Goal: Information Seeking & Learning: Learn about a topic

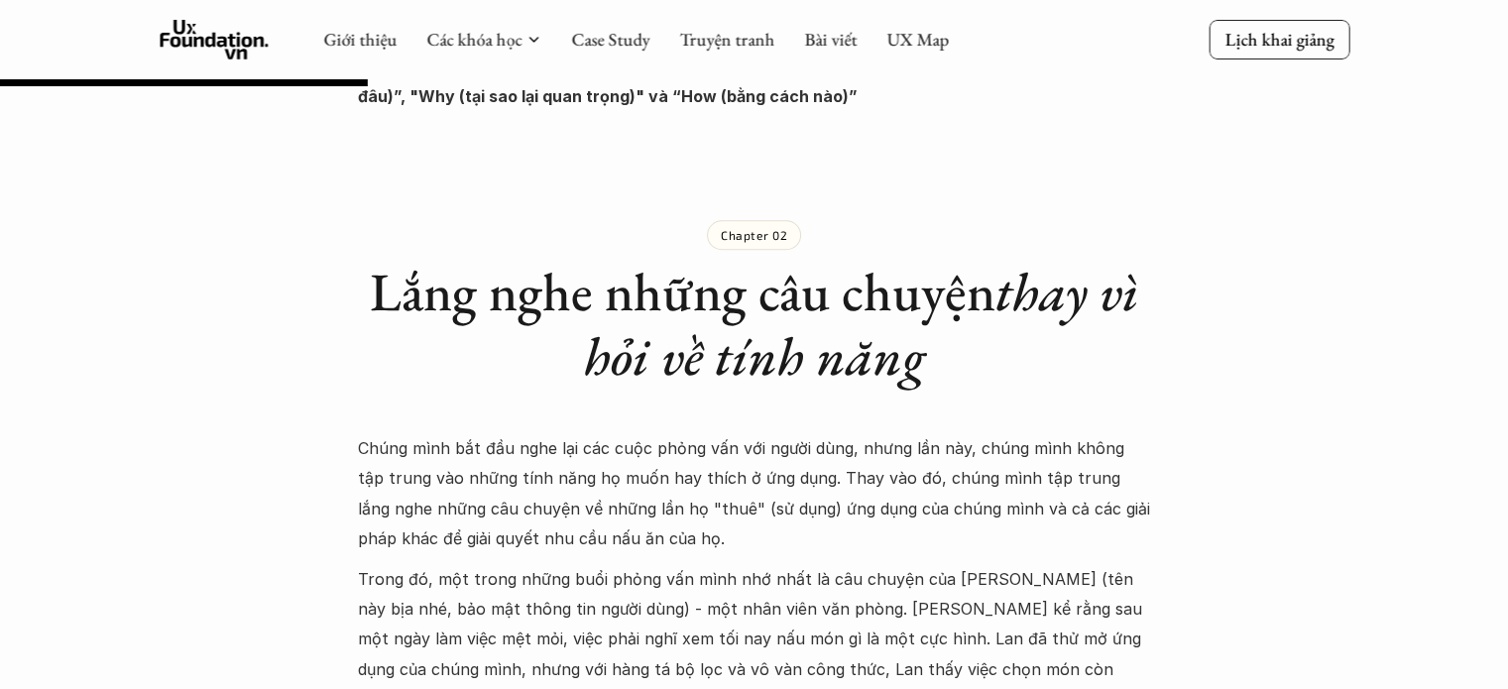
scroll to position [1471, 0]
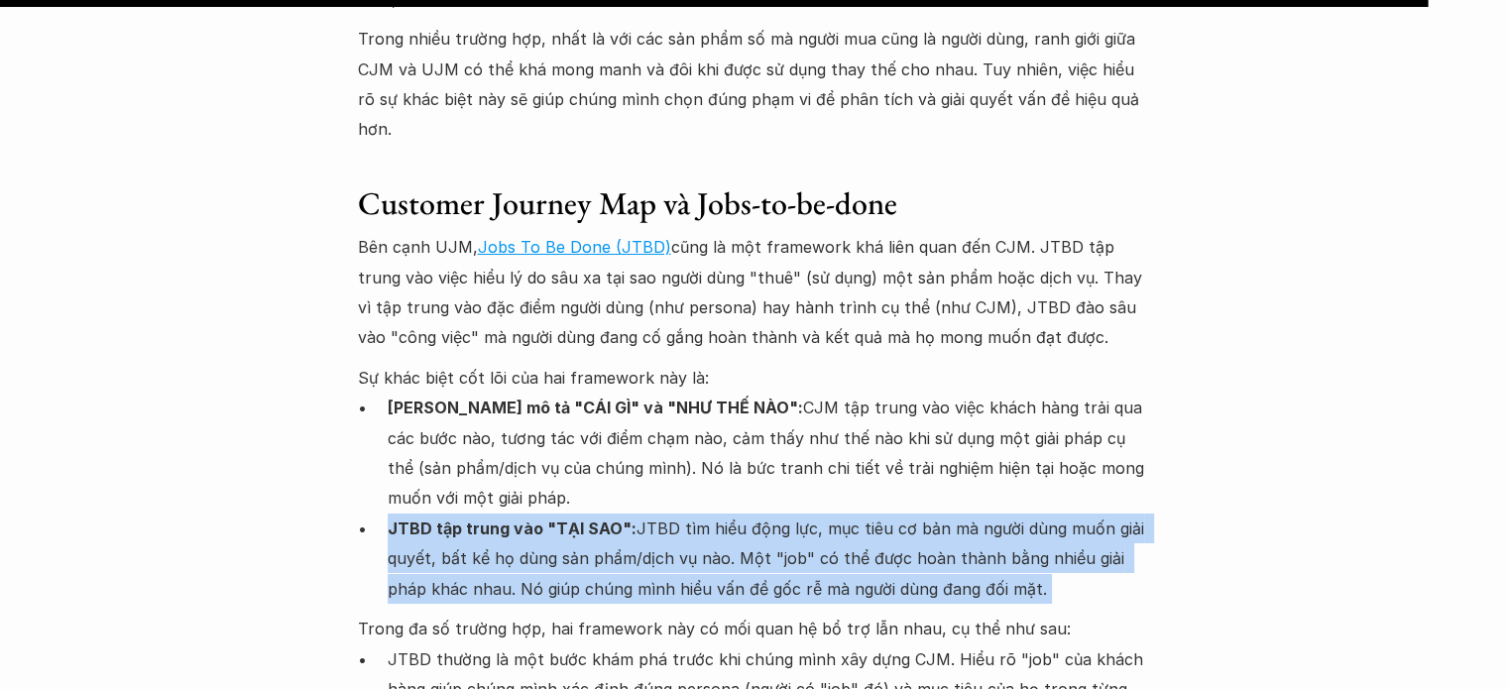
scroll to position [14512, 0]
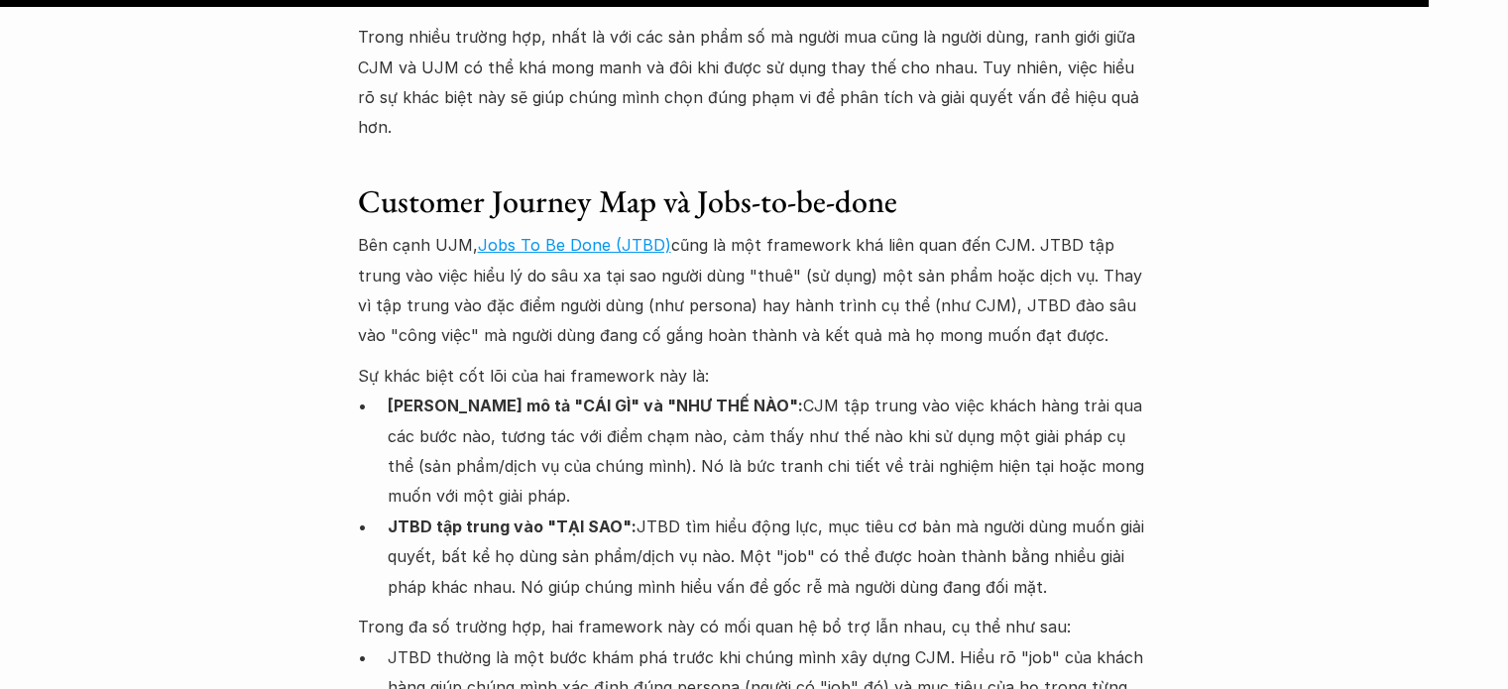
click at [612, 643] on p "JTBD thường là một bước khám phá trước khi chúng mình xây dựng CJM. Hiểu rõ "jo…" at bounding box center [770, 688] width 764 height 90
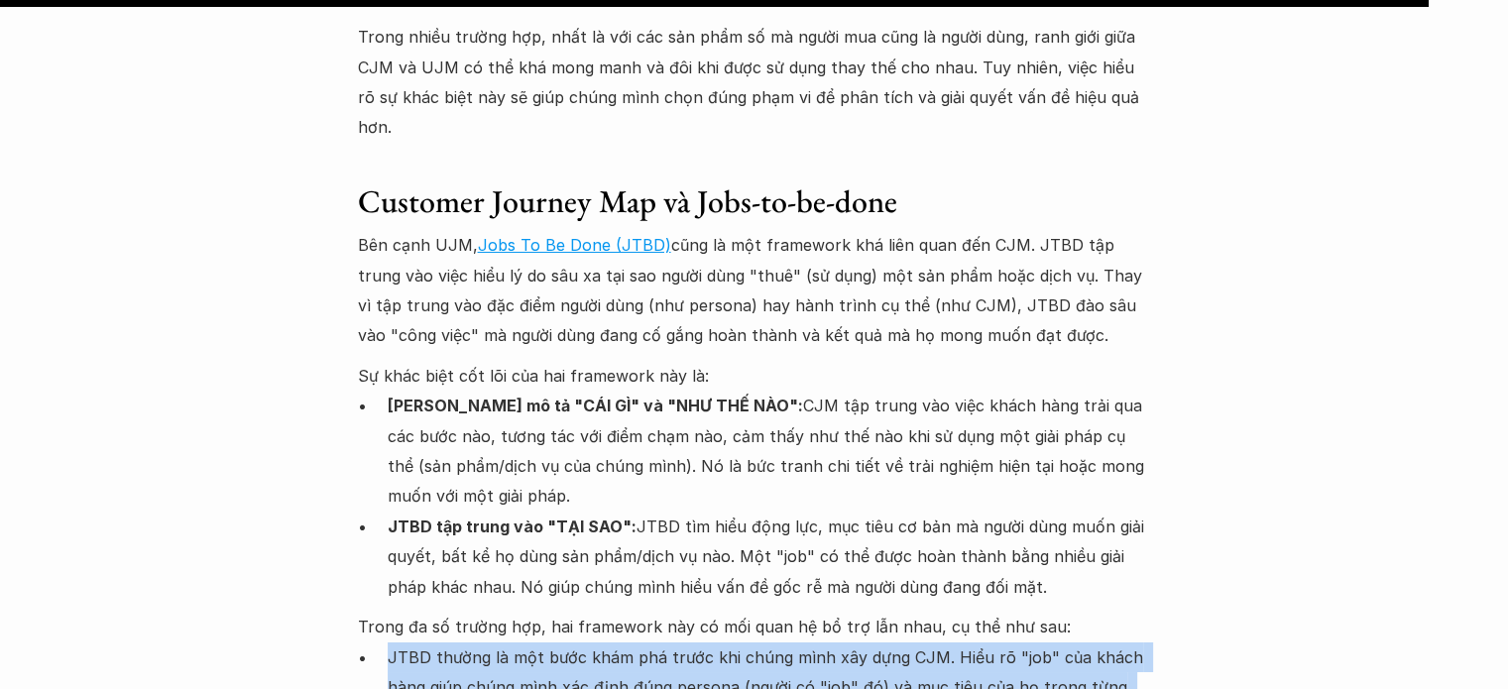
click at [612, 643] on p "JTBD thường là một bước khám phá trước khi chúng mình xây dựng CJM. Hiểu rõ "jo…" at bounding box center [770, 688] width 764 height 90
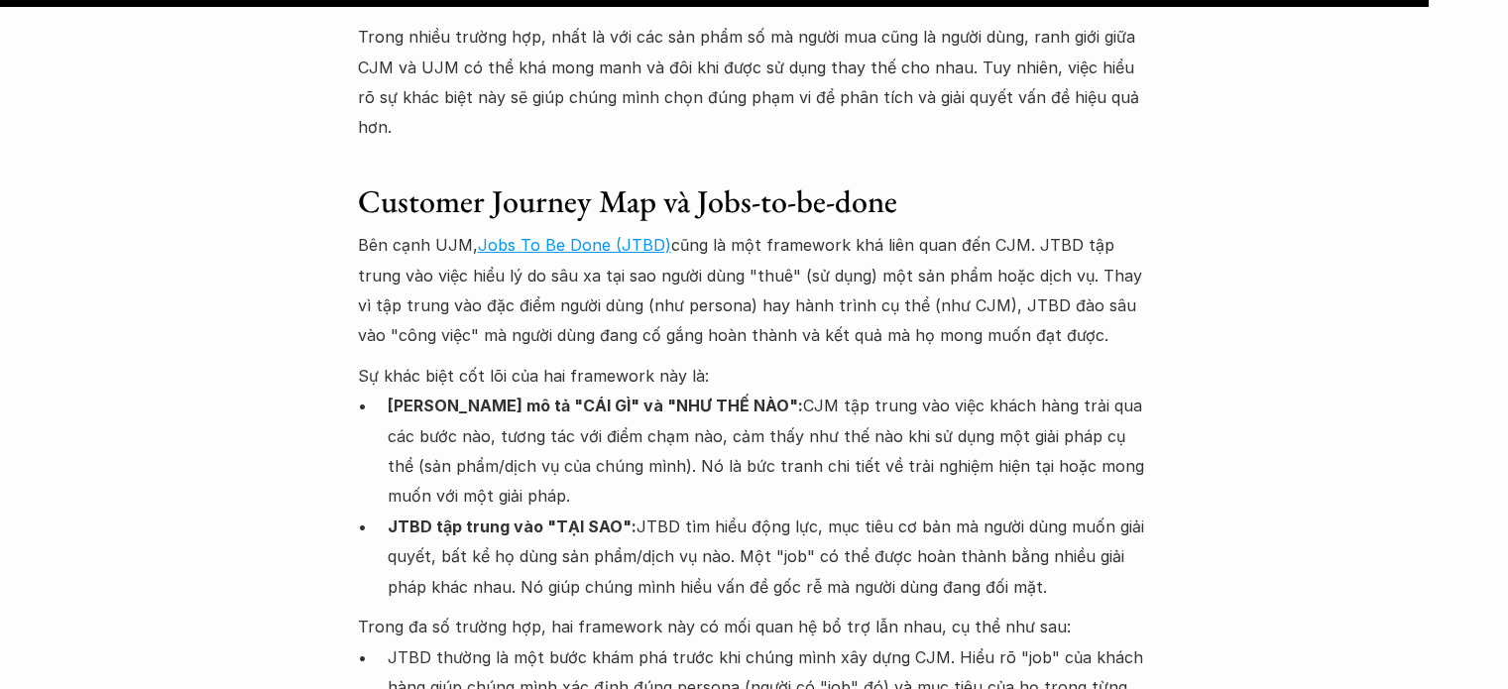
click at [647, 643] on p "JTBD thường là một bước khám phá trước khi chúng mình xây dựng CJM. Hiểu rõ "jo…" at bounding box center [770, 688] width 764 height 90
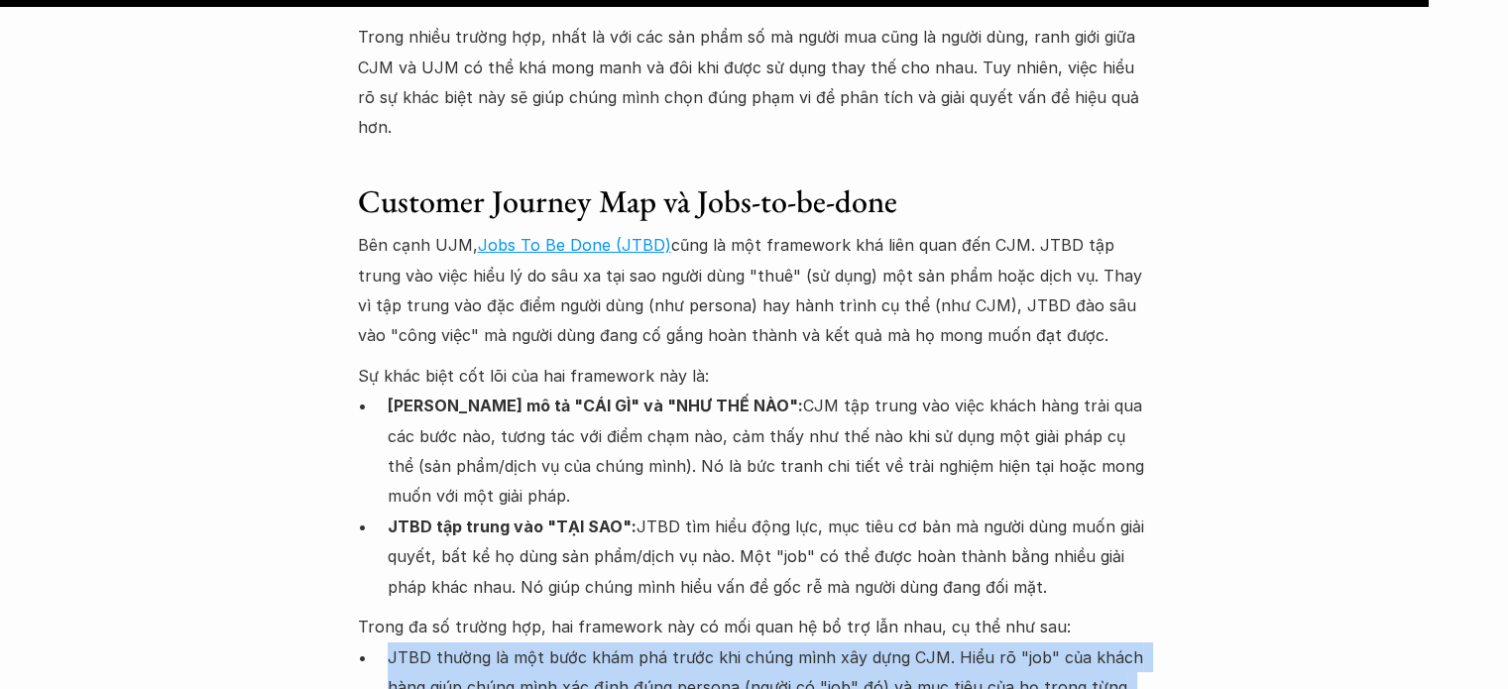
click at [647, 643] on p "JTBD thường là một bước khám phá trước khi chúng mình xây dựng CJM. Hiểu rõ "jo…" at bounding box center [770, 688] width 764 height 90
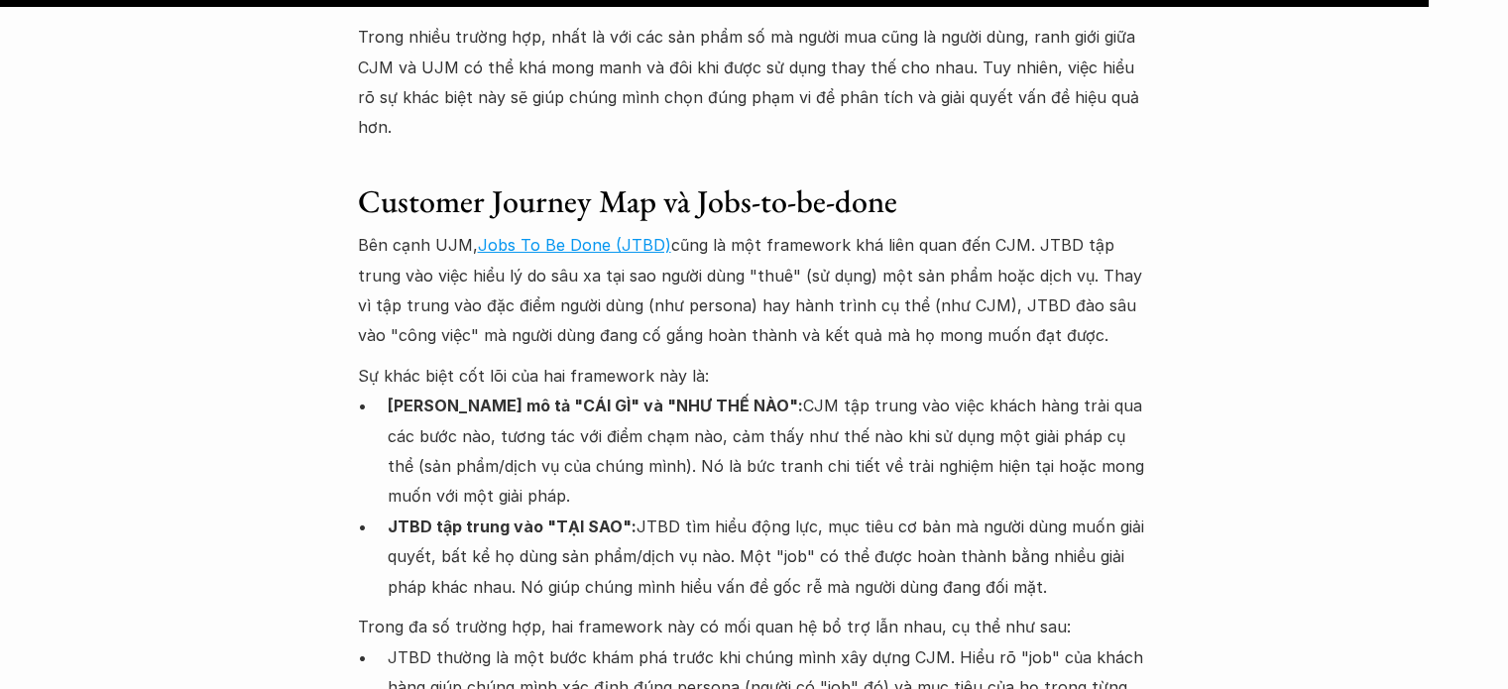
click at [612, 643] on p "JTBD thường là một bước khám phá trước khi chúng mình xây dựng CJM. Hiểu rõ "jo…" at bounding box center [770, 688] width 764 height 90
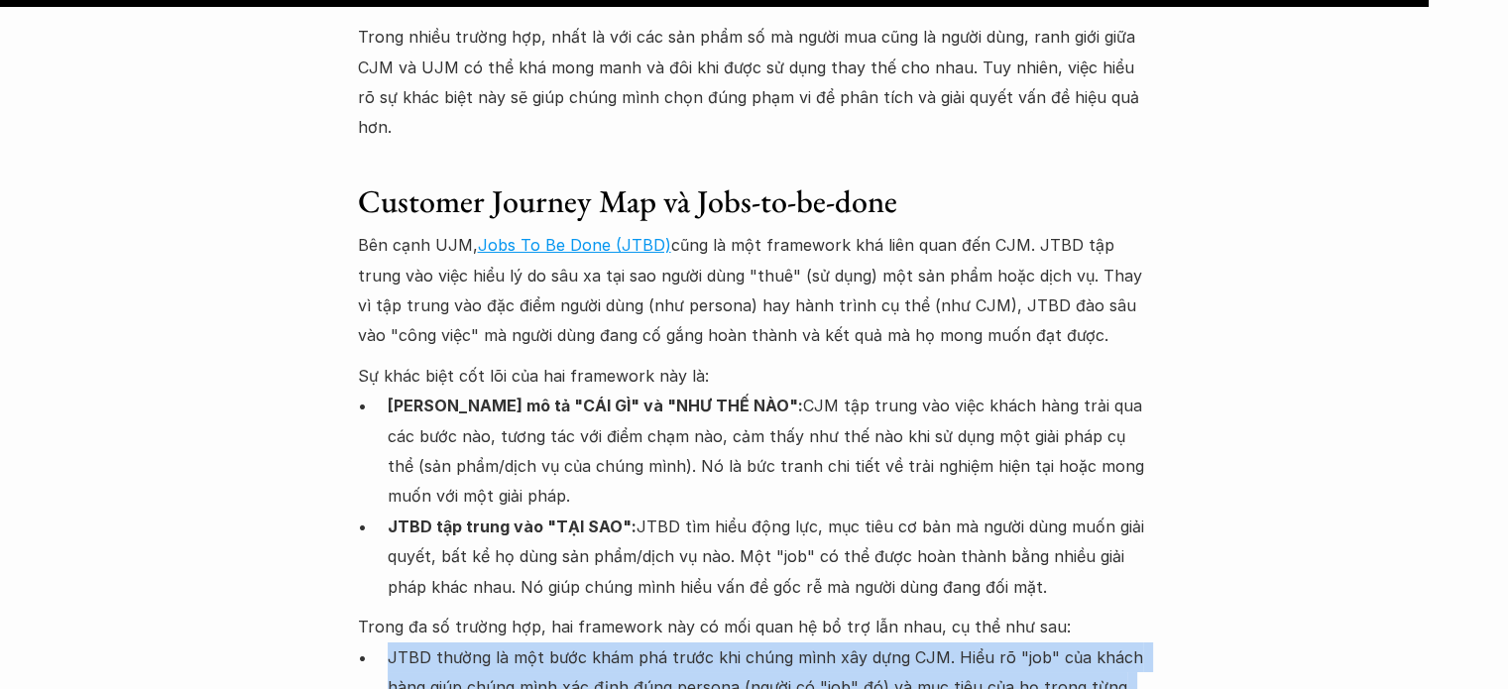
click at [612, 643] on p "JTBD thường là một bước khám phá trước khi chúng mình xây dựng CJM. Hiểu rõ "jo…" at bounding box center [770, 688] width 764 height 90
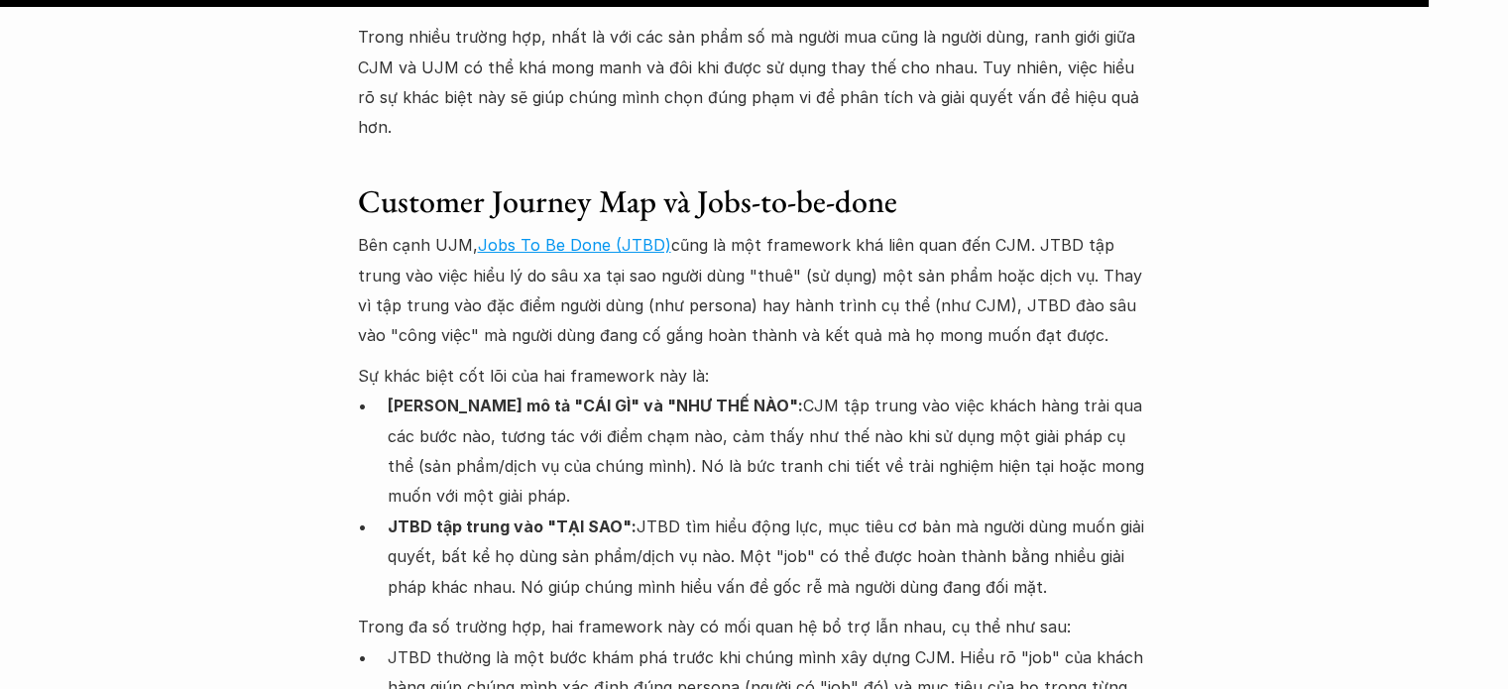
click at [545, 643] on p "JTBD thường là một bước khám phá trước khi chúng mình xây dựng CJM. Hiểu rõ "jo…" at bounding box center [770, 688] width 764 height 90
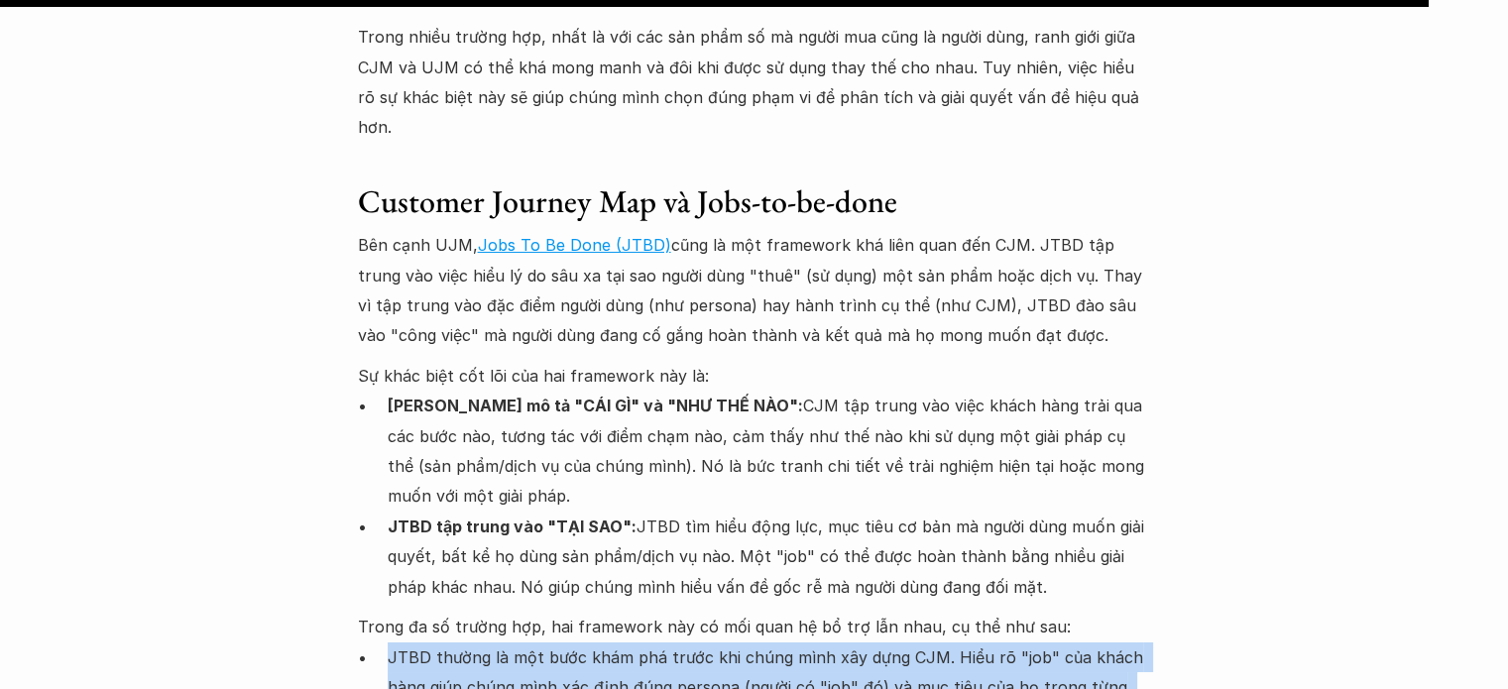
click at [545, 643] on p "JTBD thường là một bước khám phá trước khi chúng mình xây dựng CJM. Hiểu rõ "jo…" at bounding box center [770, 688] width 764 height 90
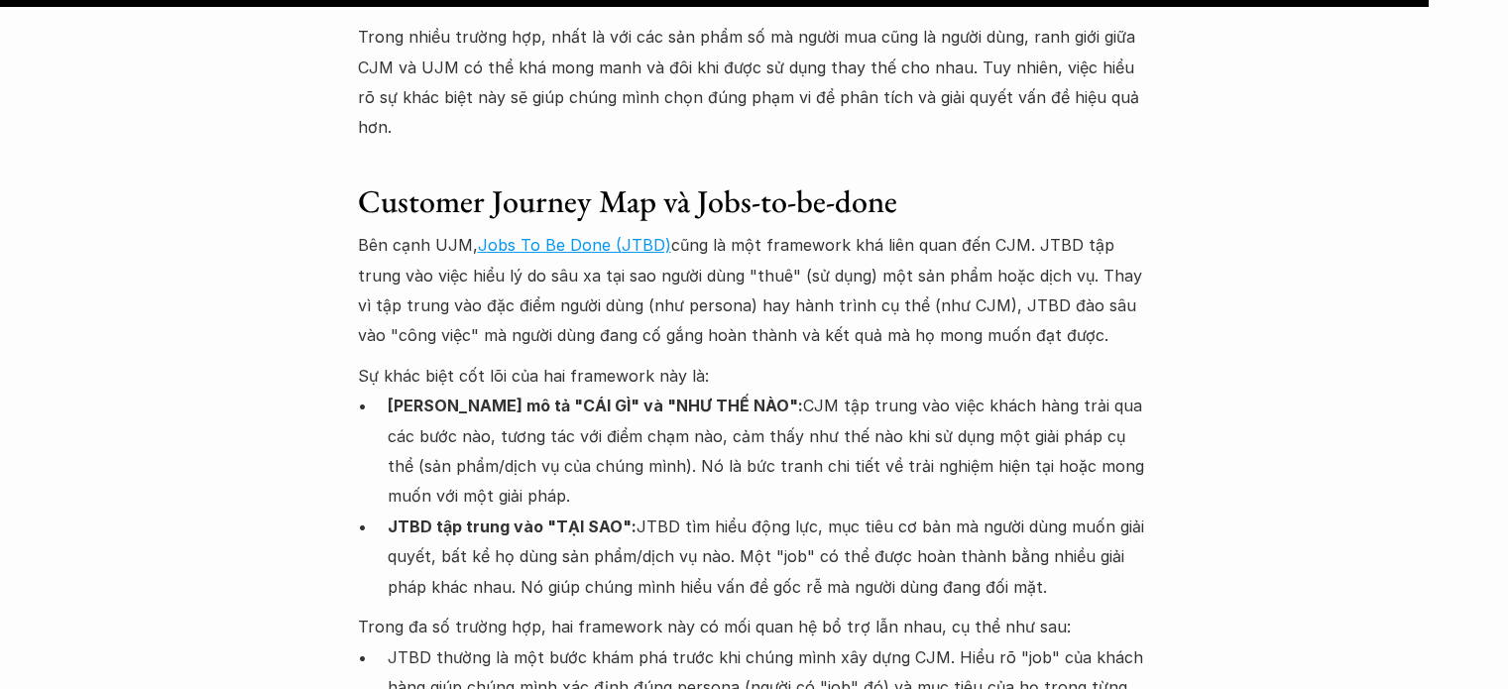
click at [574, 643] on p "JTBD thường là một bước khám phá trước khi chúng mình xây dựng CJM. Hiểu rõ "jo…" at bounding box center [770, 688] width 764 height 90
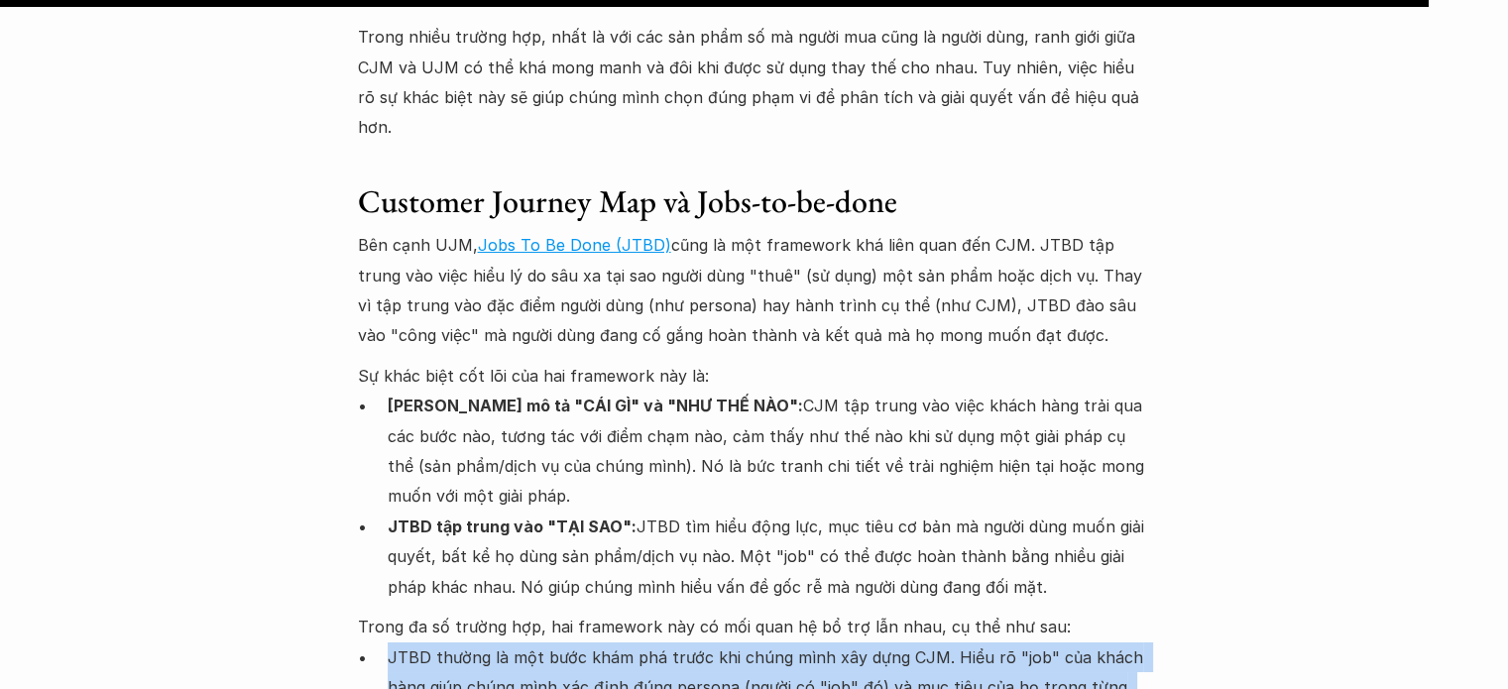
click at [574, 643] on p "JTBD thường là một bước khám phá trước khi chúng mình xây dựng CJM. Hiểu rõ "jo…" at bounding box center [770, 688] width 764 height 90
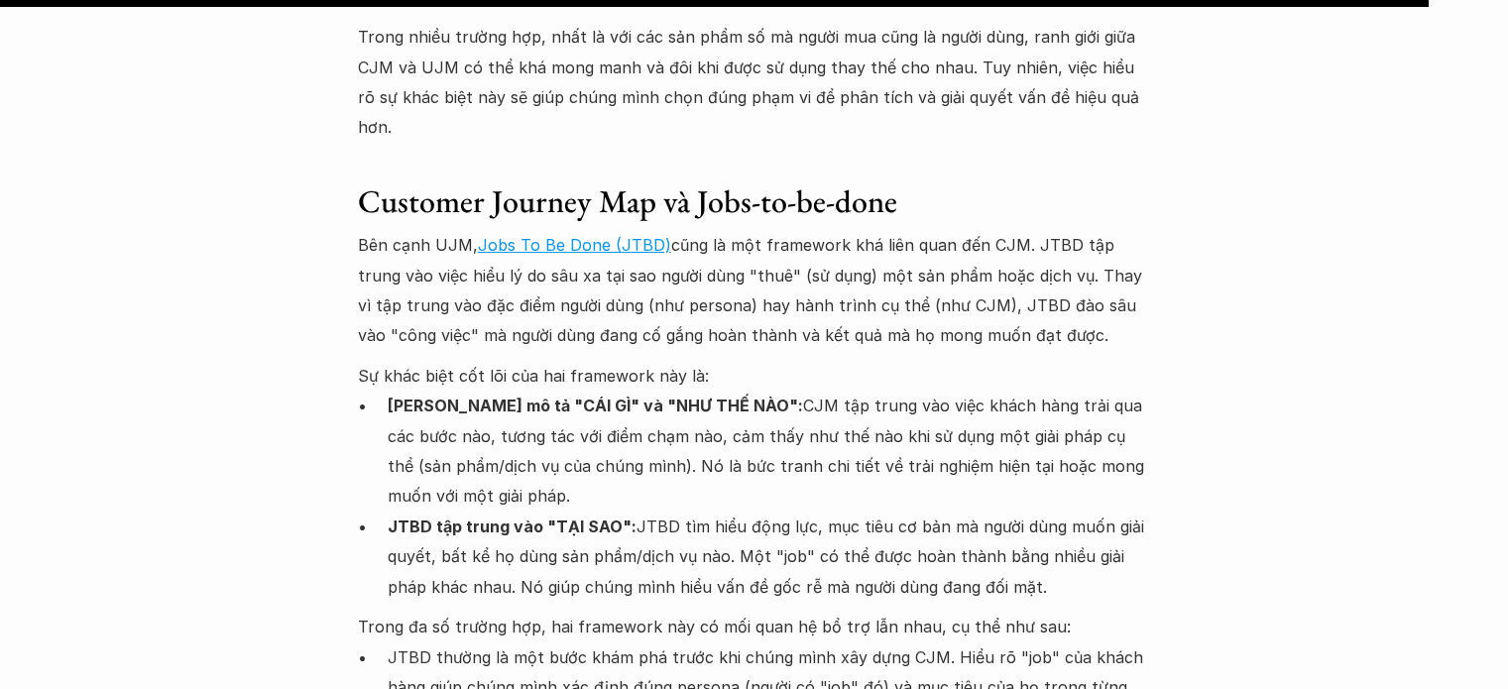
click at [523, 512] on p "JTBD tập trung vào "TẠI SAO": JTBD tìm hiểu động lực, mục tiêu cơ bản mà người …" at bounding box center [770, 557] width 764 height 90
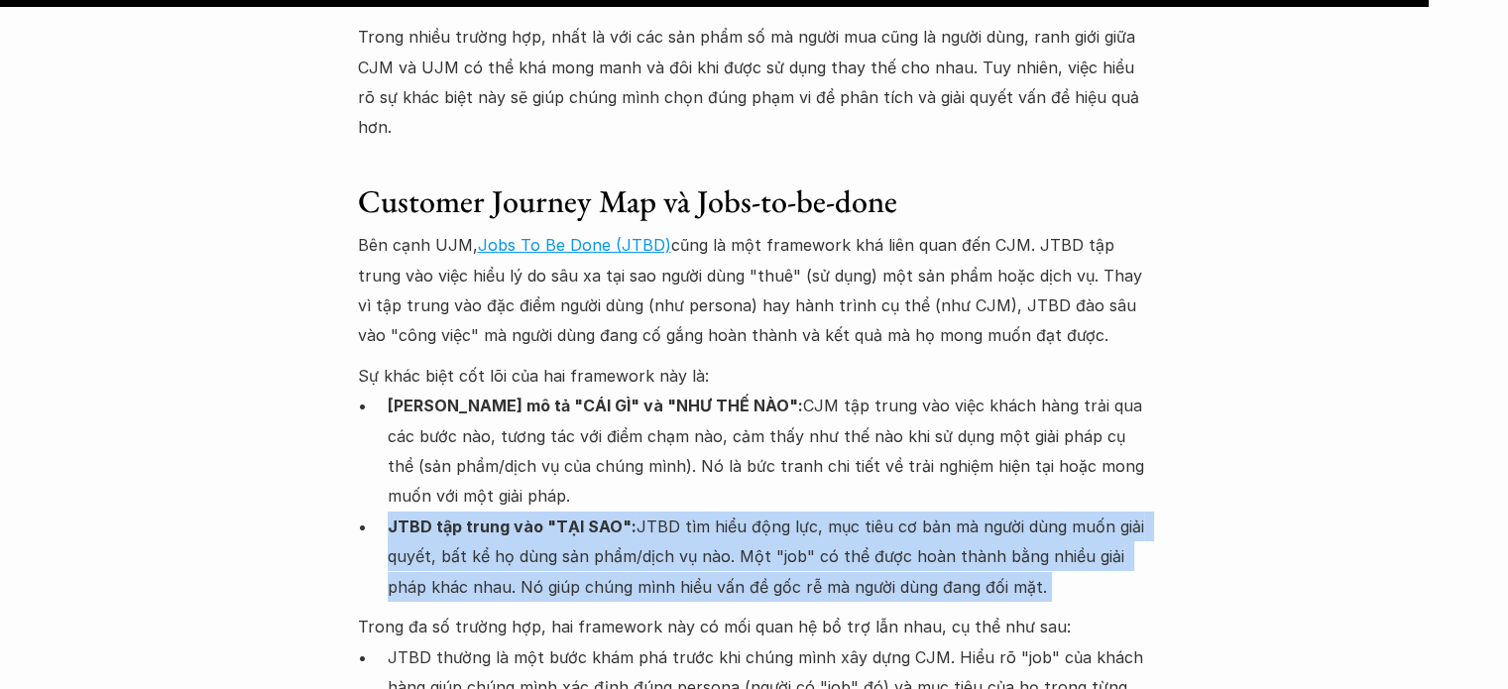
click at [523, 512] on p "JTBD tập trung vào "TẠI SAO": JTBD tìm hiểu động lực, mục tiêu cơ bản mà người …" at bounding box center [770, 557] width 764 height 90
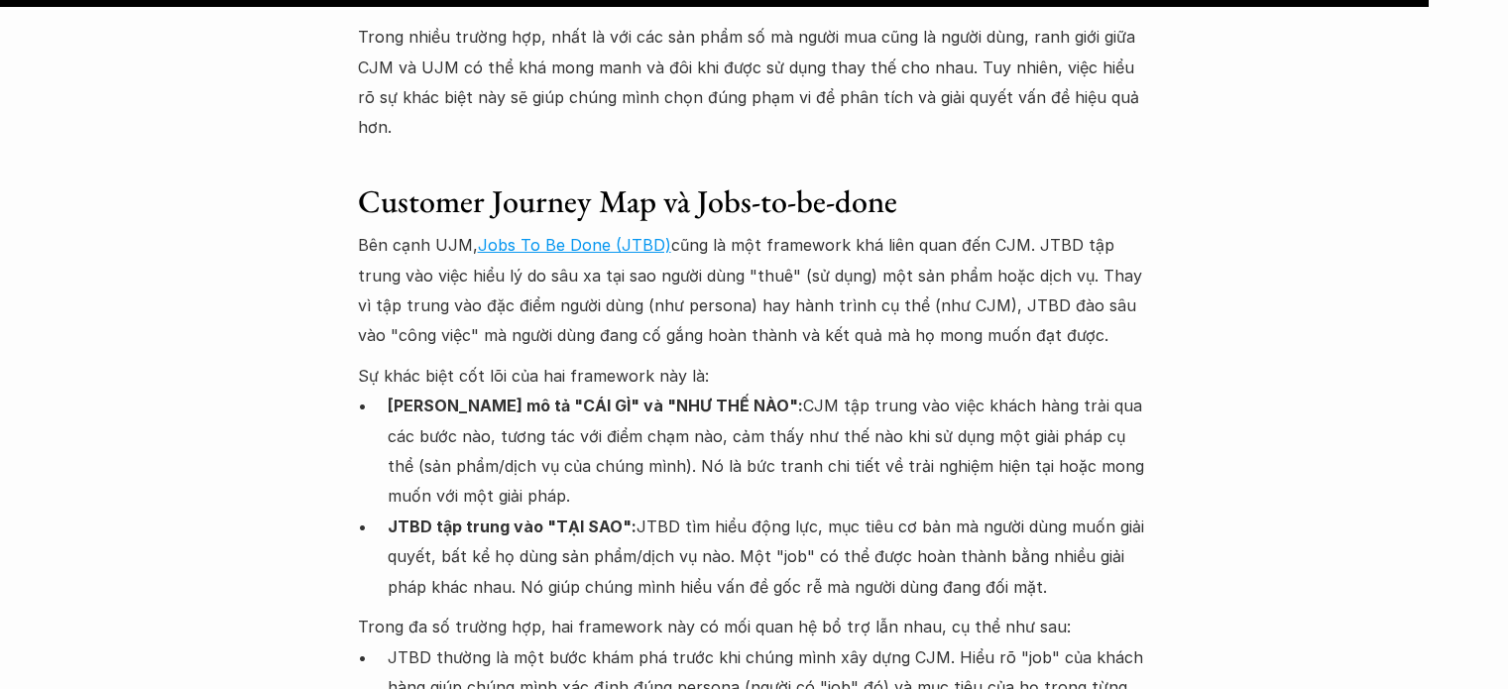
click at [600, 643] on p "JTBD thường là một bước khám phá trước khi chúng mình xây dựng CJM. Hiểu rõ "jo…" at bounding box center [770, 688] width 764 height 90
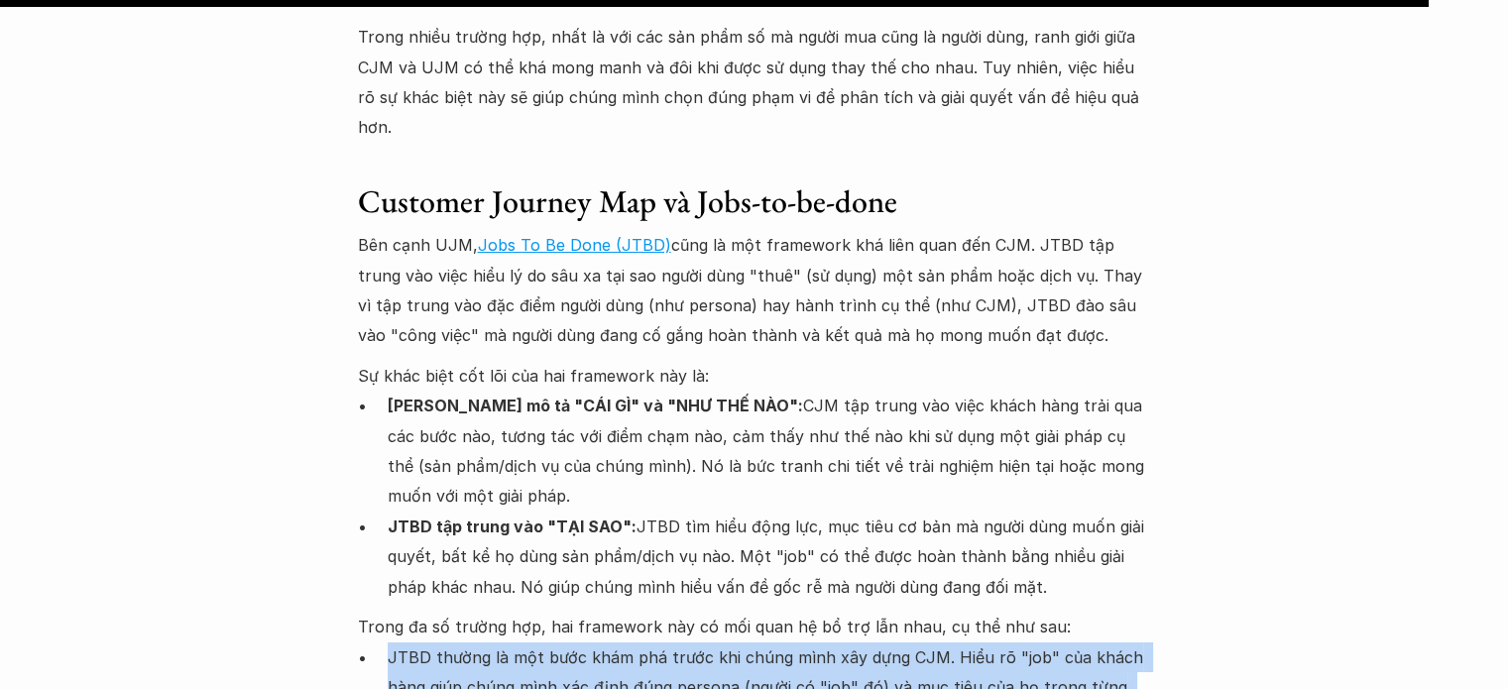
click at [600, 643] on p "JTBD thường là một bước khám phá trước khi chúng mình xây dựng CJM. Hiểu rõ "jo…" at bounding box center [770, 688] width 764 height 90
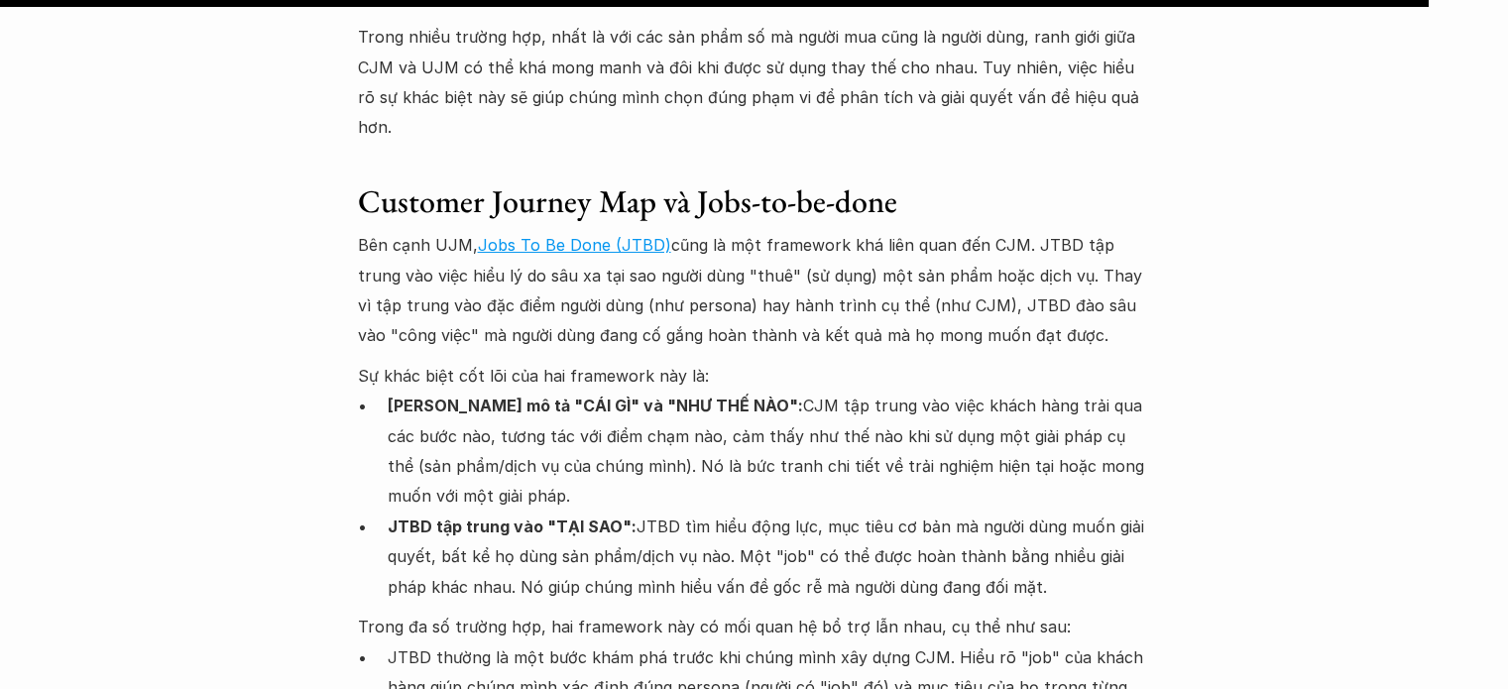
click at [557, 643] on p "JTBD thường là một bước khám phá trước khi chúng mình xây dựng CJM. Hiểu rõ "jo…" at bounding box center [770, 688] width 764 height 90
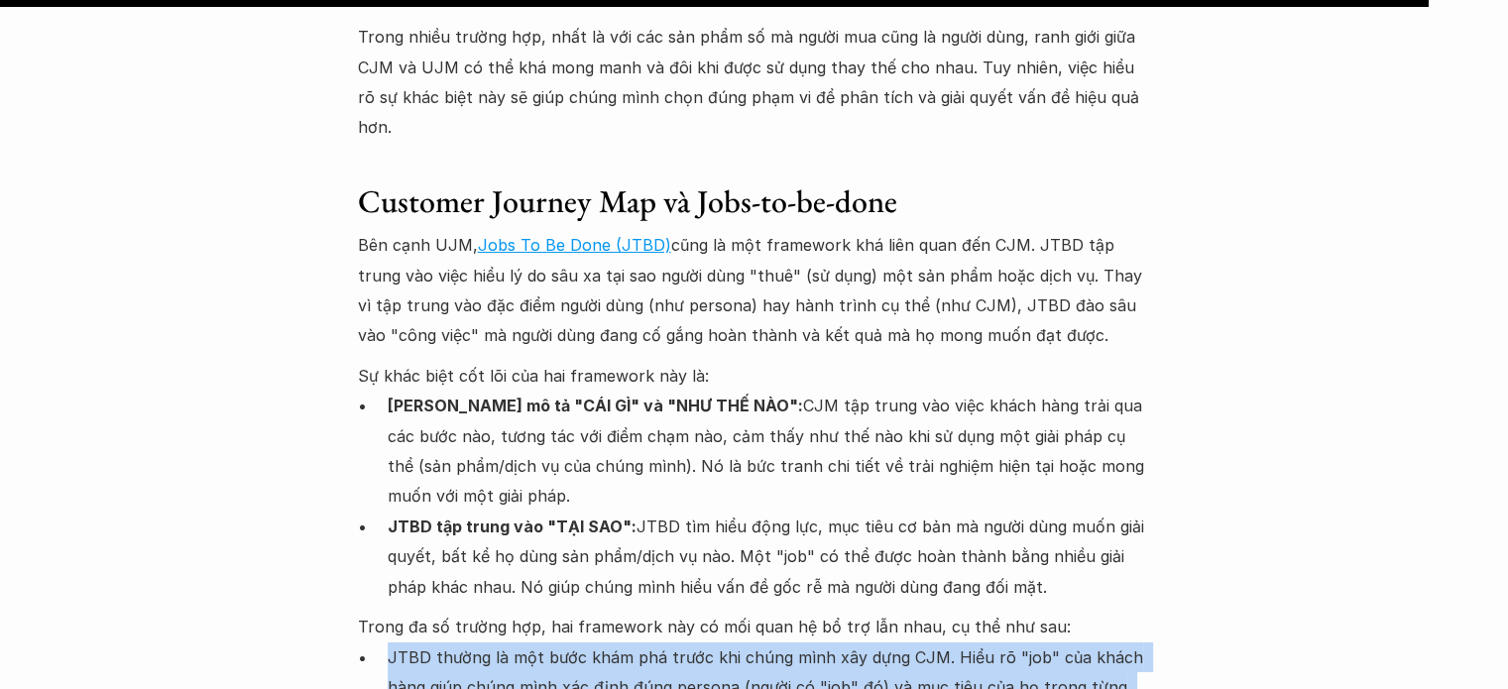
click at [557, 643] on p "JTBD thường là một bước khám phá trước khi chúng mình xây dựng CJM. Hiểu rõ "jo…" at bounding box center [770, 688] width 764 height 90
